Goal: Transaction & Acquisition: Purchase product/service

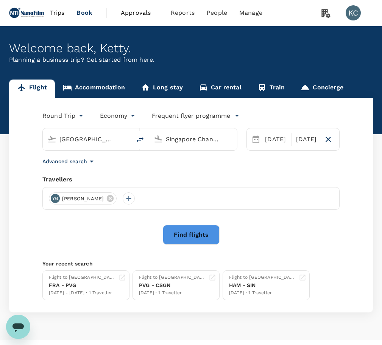
click at [99, 135] on input "[GEOGRAPHIC_DATA] (FRA)" at bounding box center [87, 139] width 56 height 12
click at [107, 136] on input "[GEOGRAPHIC_DATA] (FRA)" at bounding box center [87, 139] width 56 height 12
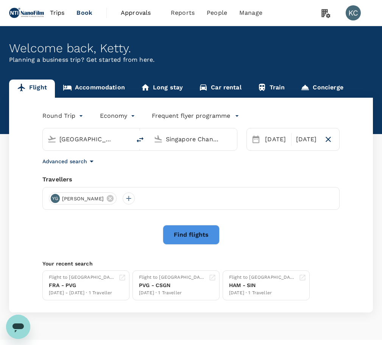
click at [107, 136] on input "[GEOGRAPHIC_DATA] (FRA)" at bounding box center [87, 139] width 56 height 12
click at [97, 133] on input "[GEOGRAPHIC_DATA] (FRA)" at bounding box center [87, 139] width 56 height 12
click at [108, 135] on input "[GEOGRAPHIC_DATA] (FRA)" at bounding box center [87, 139] width 56 height 12
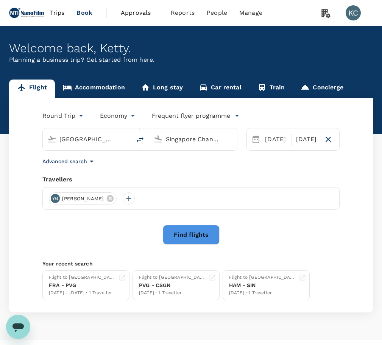
click at [108, 135] on input "[GEOGRAPHIC_DATA] (FRA)" at bounding box center [87, 139] width 56 height 12
click at [120, 212] on div "Round Trip roundtrip Economy economy Frequent flyer programme [GEOGRAPHIC_DATA]…" at bounding box center [190, 205] width 363 height 214
click at [102, 140] on div "[GEOGRAPHIC_DATA] (FRA)" at bounding box center [85, 137] width 82 height 17
click at [84, 137] on input "[GEOGRAPHIC_DATA] (FRA)" at bounding box center [87, 139] width 56 height 12
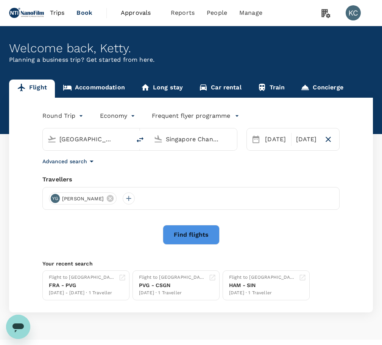
click at [84, 137] on input "[GEOGRAPHIC_DATA] (FRA)" at bounding box center [87, 139] width 56 height 12
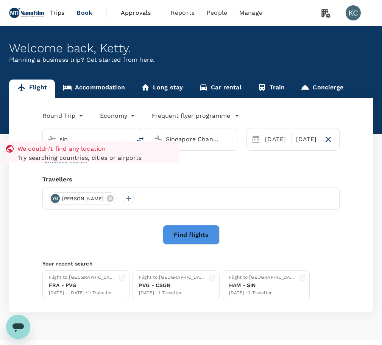
click at [110, 138] on input "sin" at bounding box center [87, 139] width 56 height 12
click at [110, 135] on input "sin" at bounding box center [87, 139] width 56 height 12
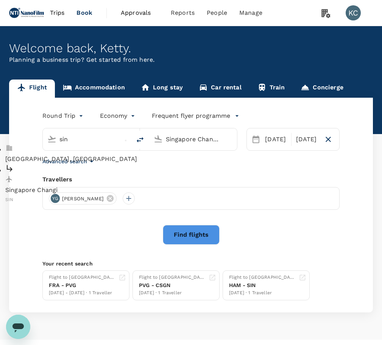
click at [110, 135] on input "sin" at bounding box center [87, 139] width 56 height 12
click at [110, 154] on li "[GEOGRAPHIC_DATA], [GEOGRAPHIC_DATA]" at bounding box center [92, 153] width 174 height 19
type input "[GEOGRAPHIC_DATA], [GEOGRAPHIC_DATA] (any)"
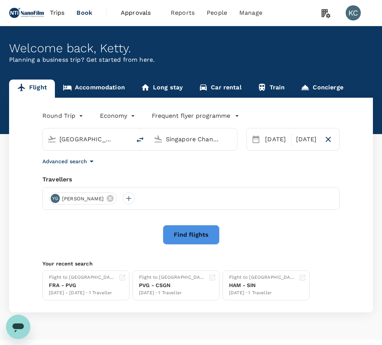
click at [112, 158] on div "Advanced search" at bounding box center [190, 161] width 297 height 9
click at [168, 135] on input "Singapore Changi (SIN)" at bounding box center [194, 139] width 56 height 12
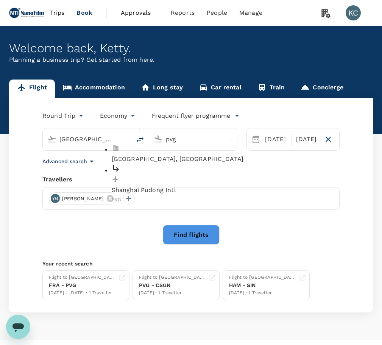
click at [182, 185] on p "Shanghai Pudong Intl" at bounding box center [199, 189] width 174 height 9
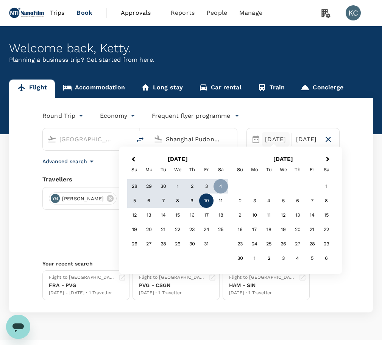
type input "Shanghai Pudong Intl (PVG)"
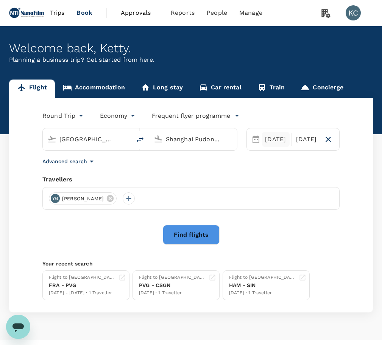
click at [265, 136] on div "[DATE]" at bounding box center [275, 139] width 27 height 15
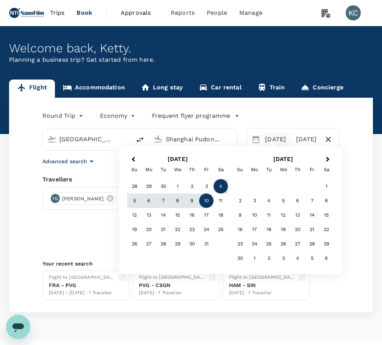
click at [50, 112] on body "Trips Book Approvals 0 Reports People Manage KC Welcome back , Ketty . Planning…" at bounding box center [191, 180] width 382 height 360
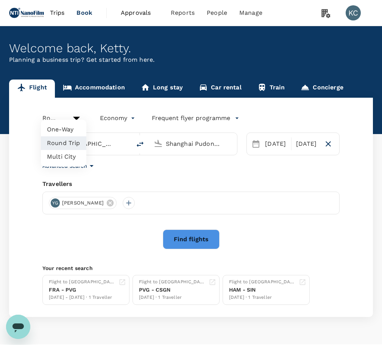
click at [66, 113] on div at bounding box center [191, 172] width 382 height 345
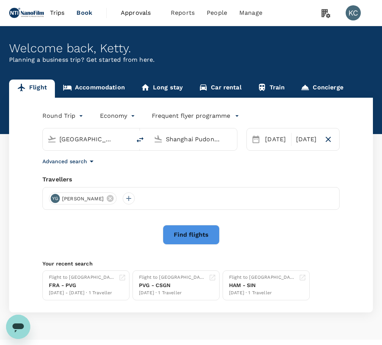
click at [65, 115] on body "Trips Book Approvals 0 Reports People Manage KC Welcome back , Ketty . Planning…" at bounding box center [191, 180] width 382 height 360
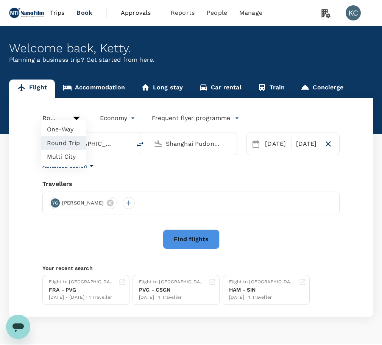
click at [64, 129] on li "One-Way" at bounding box center [63, 130] width 45 height 14
type input "oneway"
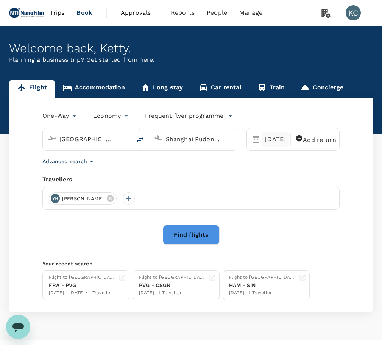
click at [275, 140] on div "[DATE]" at bounding box center [275, 139] width 27 height 15
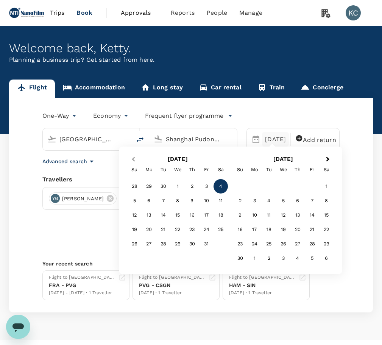
click at [137, 158] on button "Previous Month" at bounding box center [132, 160] width 12 height 12
click at [187, 216] on div "18" at bounding box center [192, 215] width 14 height 14
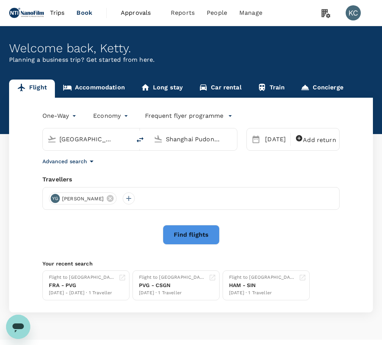
drag, startPoint x: 200, startPoint y: 227, endPoint x: 146, endPoint y: 217, distance: 54.9
click at [118, 225] on div "Find flights" at bounding box center [190, 235] width 297 height 20
click at [201, 213] on div "One-Way oneway Economy economy Frequent flyer programme [GEOGRAPHIC_DATA], [GEO…" at bounding box center [190, 205] width 363 height 214
click at [201, 225] on button "Find flights" at bounding box center [191, 235] width 57 height 20
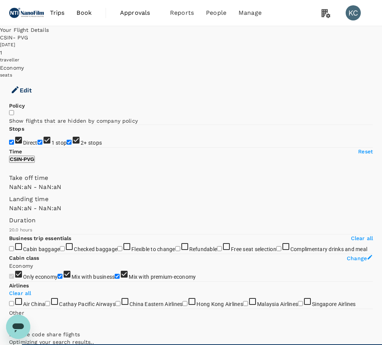
type input "SGD"
type input "1440"
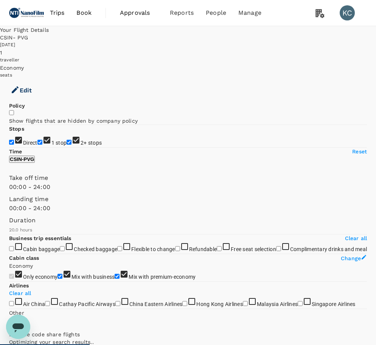
type input "1440"
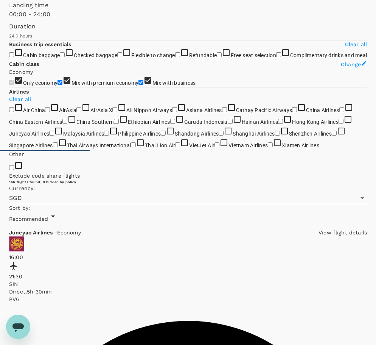
scroll to position [210, 0]
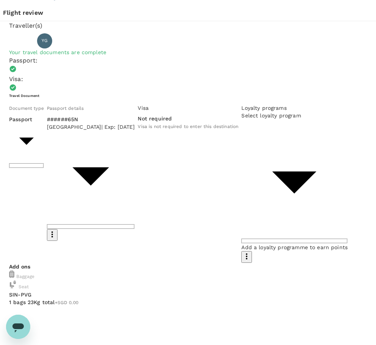
scroll to position [18, 0]
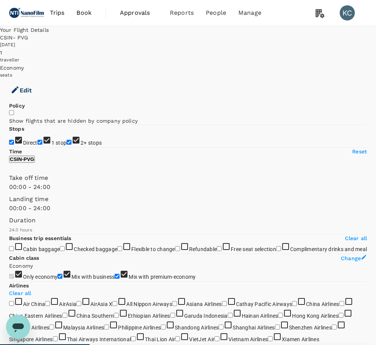
click at [135, 46] on div "Your Flight Details CSIN - PVG [DATE] 1 traveller Economy seats Edit" at bounding box center [188, 64] width 376 height 76
click at [42, 79] on button "Edit" at bounding box center [21, 90] width 42 height 23
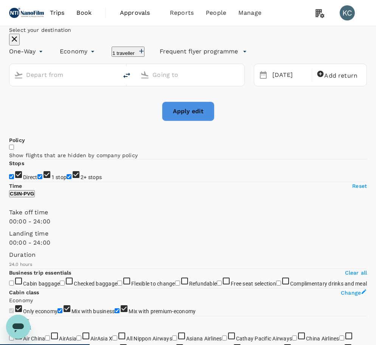
type input "[GEOGRAPHIC_DATA], [GEOGRAPHIC_DATA] (any)"
type input "Shanghai Pudong Intl (PVG)"
click at [131, 80] on icon "delete" at bounding box center [126, 75] width 9 height 9
type input "Shanghai Pudong Intl (PVG)"
click at [149, 78] on icon at bounding box center [144, 74] width 7 height 7
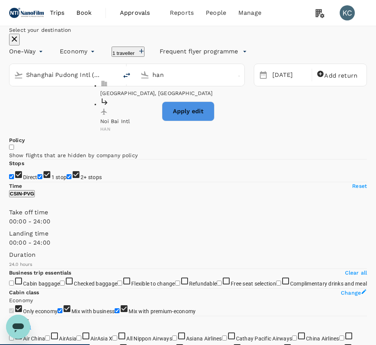
click at [168, 97] on p "[GEOGRAPHIC_DATA], [GEOGRAPHIC_DATA]" at bounding box center [187, 93] width 174 height 8
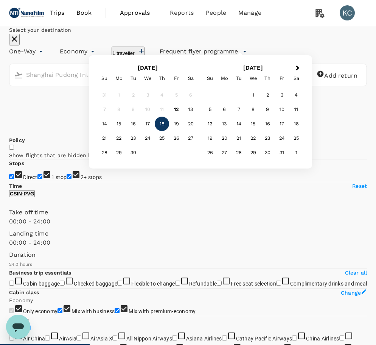
type input "[GEOGRAPHIC_DATA], [GEOGRAPHIC_DATA] (any)"
click at [276, 82] on div "[DATE]" at bounding box center [289, 75] width 41 height 15
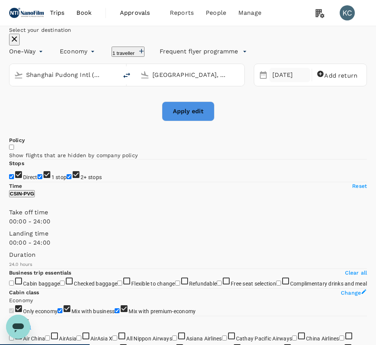
click at [274, 82] on div "[DATE]" at bounding box center [289, 75] width 41 height 15
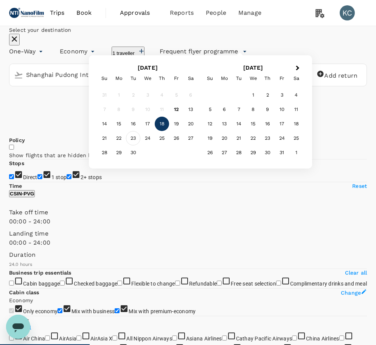
click at [140, 145] on div "23" at bounding box center [133, 138] width 14 height 14
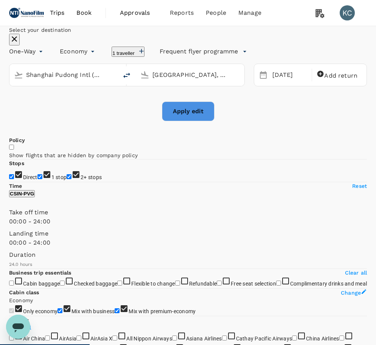
click at [192, 121] on button "Apply edit" at bounding box center [188, 111] width 53 height 20
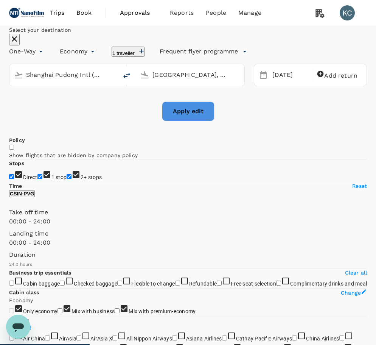
checkbox input "false"
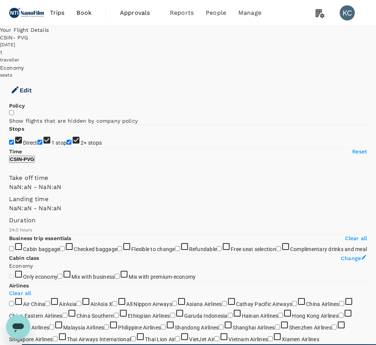
type input "1440"
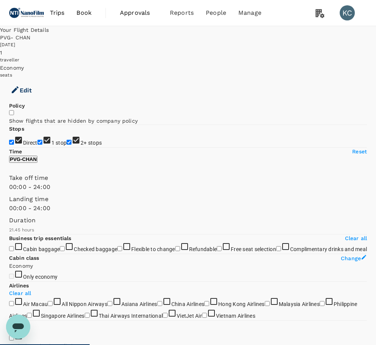
type input "1305"
checkbox input "true"
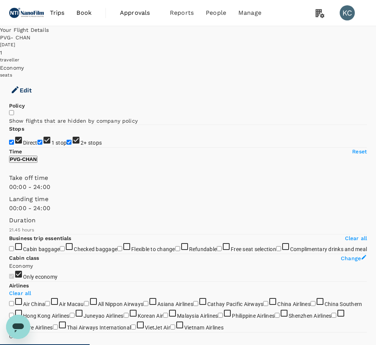
type input "1705"
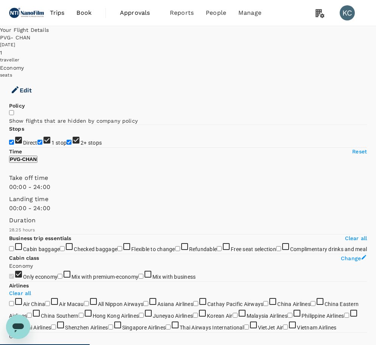
click at [244, 42] on div "[DATE]" at bounding box center [188, 45] width 376 height 8
click at [254, 34] on div "PVG - CHAN" at bounding box center [188, 38] width 376 height 8
click at [81, 146] on span "2+ stops" at bounding box center [91, 143] width 21 height 6
click at [67, 144] on input "2+ stops" at bounding box center [69, 142] width 5 height 5
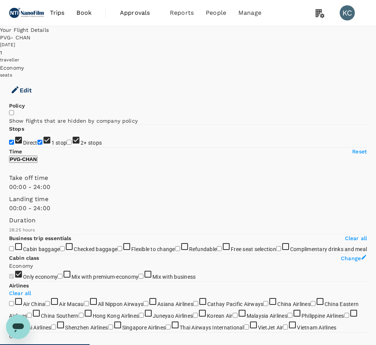
checkbox input "false"
click at [51, 143] on span "1 stop" at bounding box center [59, 142] width 16 height 7
click at [37, 143] on input "1 stop" at bounding box center [39, 142] width 5 height 5
checkbox input "false"
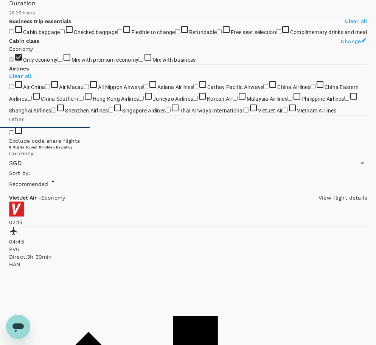
scroll to position [183, 0]
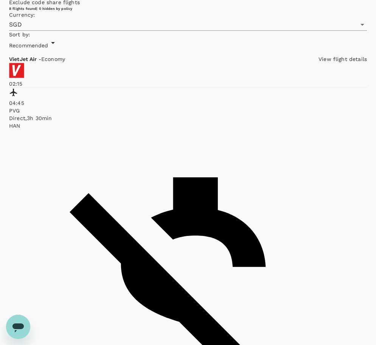
scroll to position [390, 0]
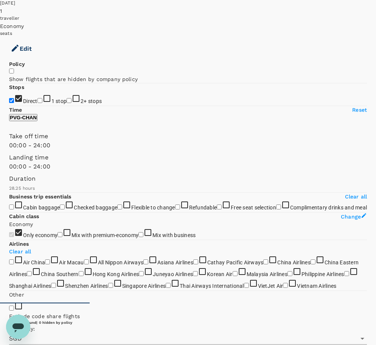
scroll to position [0, 0]
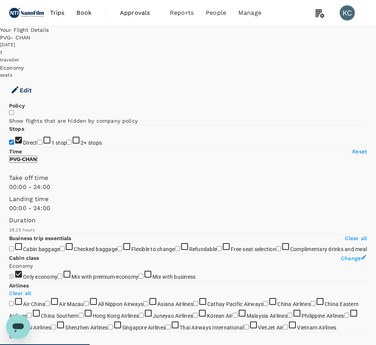
click at [42, 79] on button "Edit" at bounding box center [21, 90] width 42 height 23
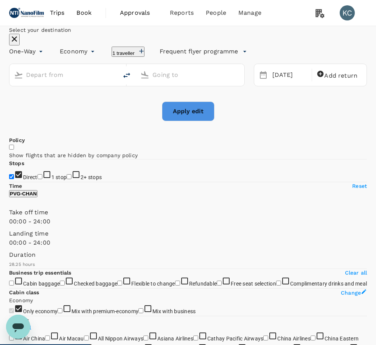
type input "Shanghai Pudong Intl (PVG)"
type input "[GEOGRAPHIC_DATA], [GEOGRAPHIC_DATA] (any)"
click at [112, 81] on div "Shanghai Pudong Intl (PVG)" at bounding box center [68, 73] width 90 height 15
click at [112, 97] on p "[GEOGRAPHIC_DATA], [GEOGRAPHIC_DATA]" at bounding box center [63, 93] width 174 height 8
type input "[GEOGRAPHIC_DATA], [GEOGRAPHIC_DATA] (any)"
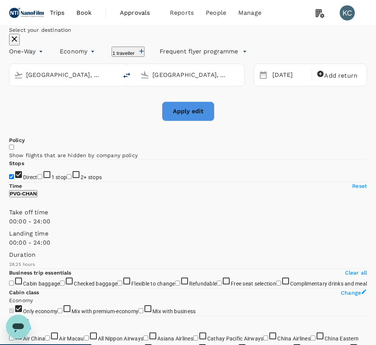
click at [171, 81] on input "[GEOGRAPHIC_DATA], [GEOGRAPHIC_DATA] (any)" at bounding box center [190, 75] width 76 height 12
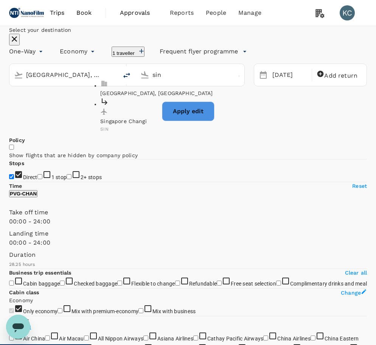
click at [174, 97] on p "[GEOGRAPHIC_DATA], [GEOGRAPHIC_DATA]" at bounding box center [187, 93] width 174 height 8
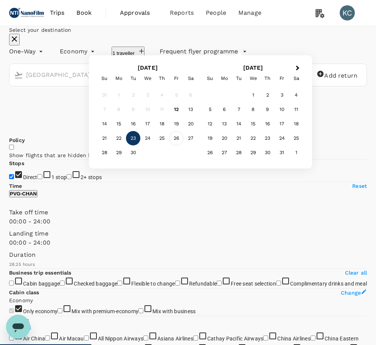
type input "[GEOGRAPHIC_DATA], [GEOGRAPHIC_DATA] (any)"
click at [183, 145] on div "26" at bounding box center [176, 138] width 14 height 14
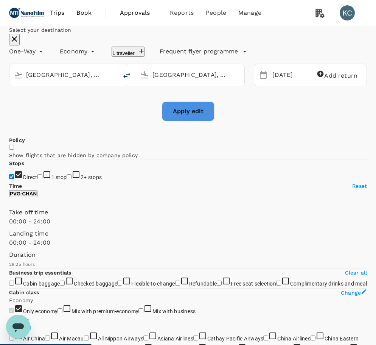
click at [194, 121] on button "Apply edit" at bounding box center [188, 111] width 53 height 20
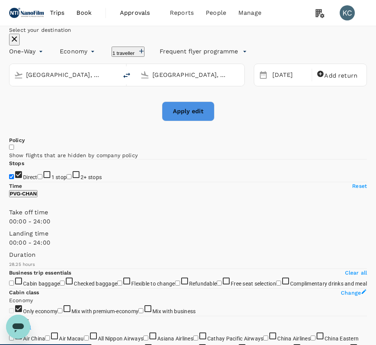
checkbox input "false"
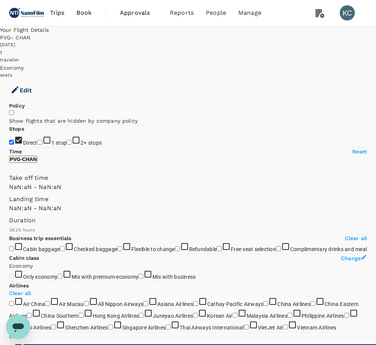
type input "1440"
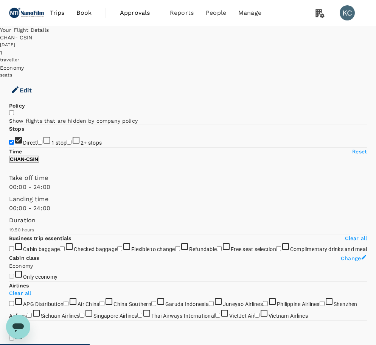
type input "1190"
checkbox input "true"
type input "1335"
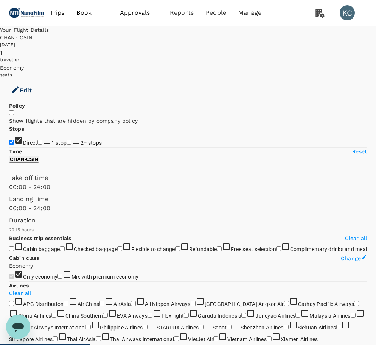
click at [42, 79] on button "Edit" at bounding box center [21, 90] width 42 height 23
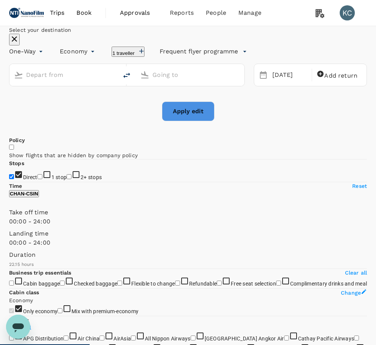
type input "[GEOGRAPHIC_DATA], [GEOGRAPHIC_DATA] (any)"
